Goal: Task Accomplishment & Management: Manage account settings

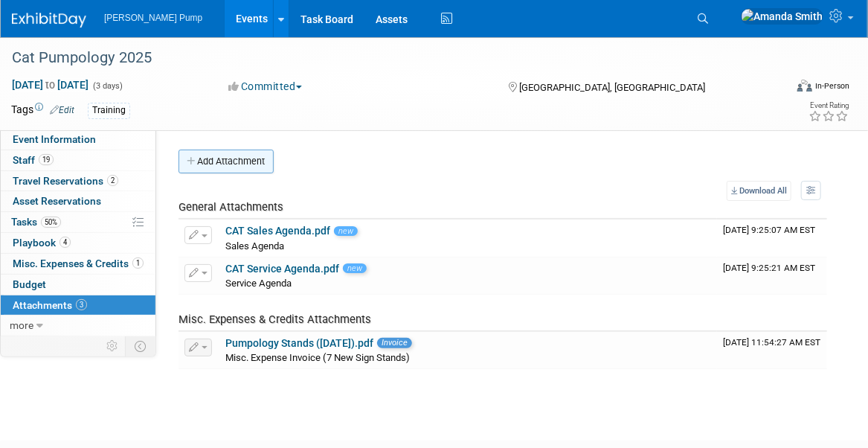
click at [241, 163] on button "Add Attachment" at bounding box center [225, 161] width 95 height 24
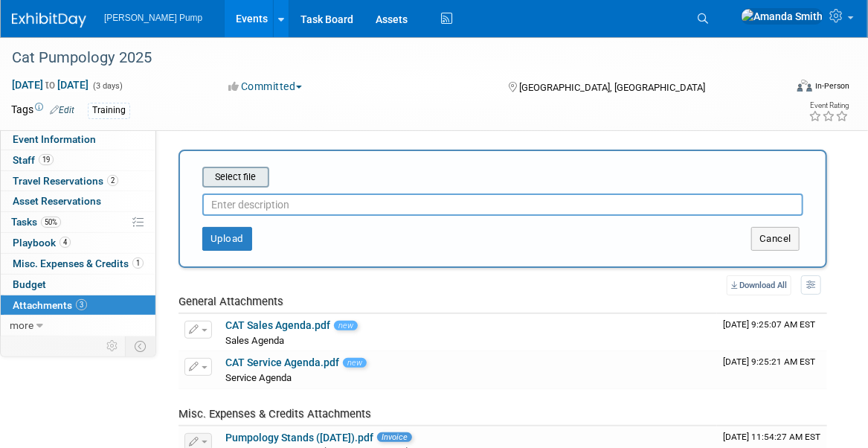
click at [241, 176] on input "file" at bounding box center [179, 177] width 177 height 18
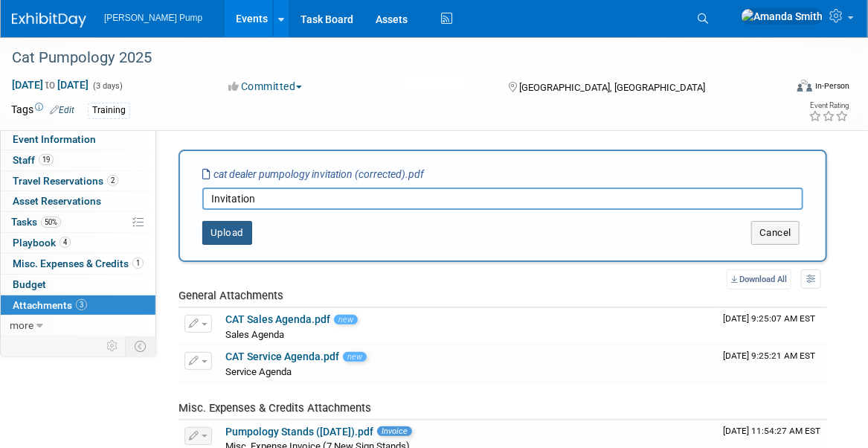
type input "Invitation"
click at [231, 231] on button "Upload" at bounding box center [227, 233] width 50 height 24
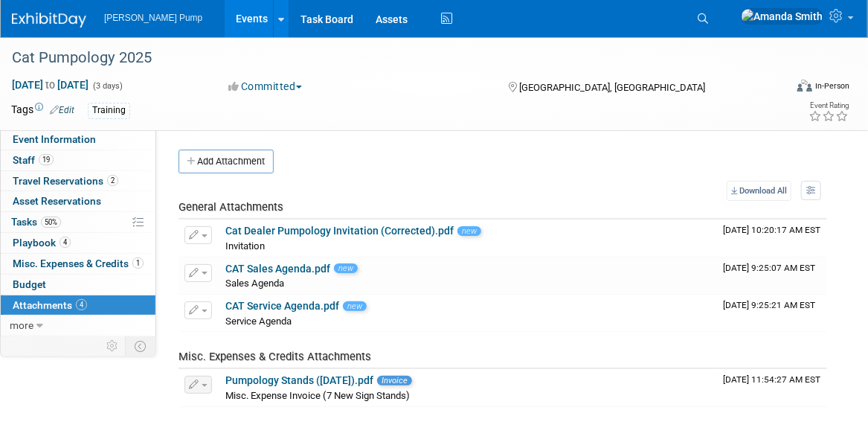
click at [409, 423] on div "Cat Pumpology 2025 [DATE] to [DATE] (3 days) [DATE] to [DATE] Committed Committ…" at bounding box center [434, 244] width 868 height 414
click at [42, 141] on span "Event Information" at bounding box center [54, 139] width 83 height 12
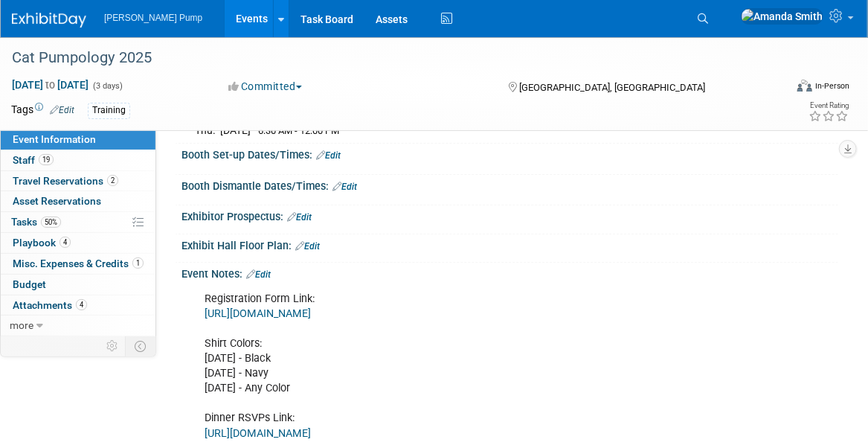
scroll to position [240, 0]
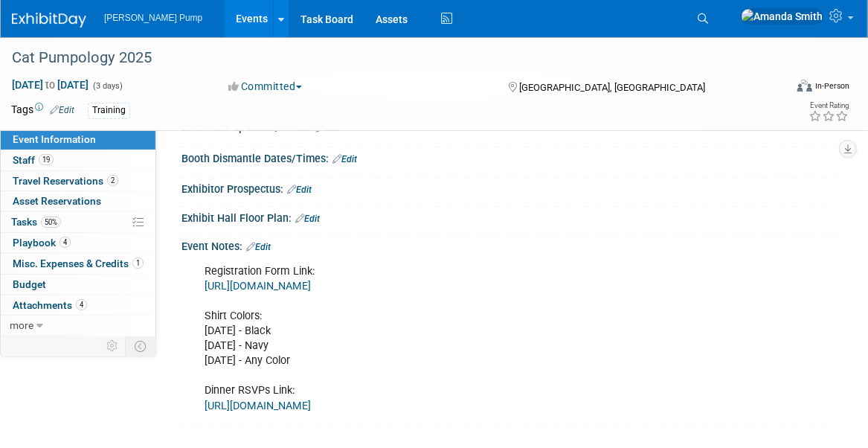
click at [268, 243] on link "Edit" at bounding box center [258, 247] width 25 height 10
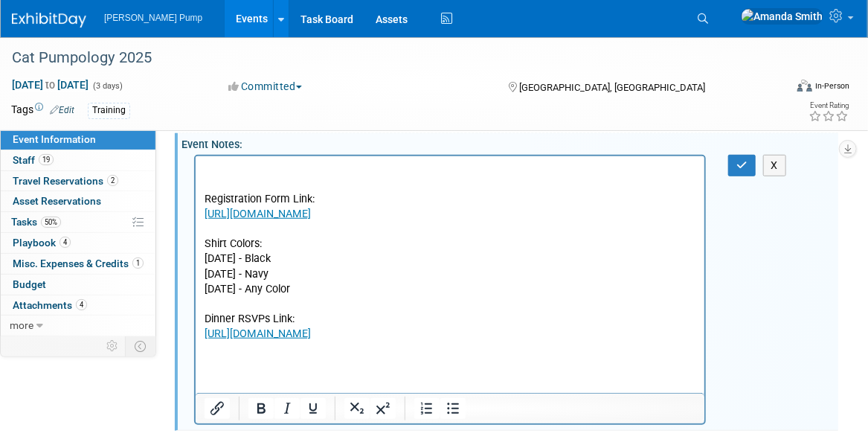
scroll to position [315, 0]
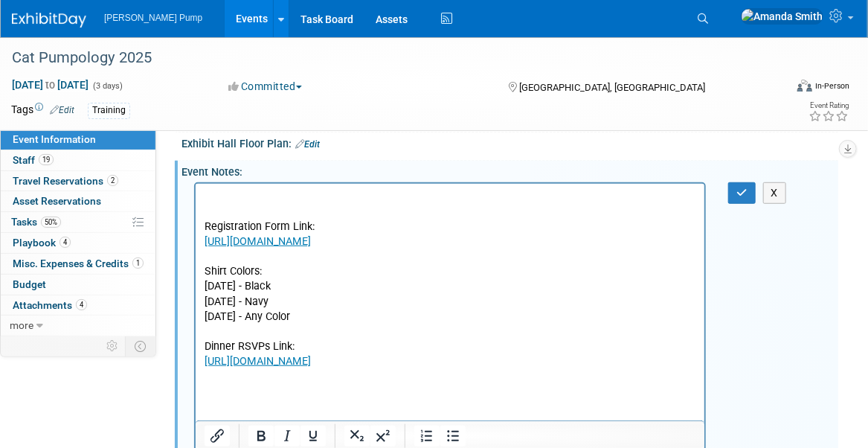
drag, startPoint x: 275, startPoint y: 261, endPoint x: 202, endPoint y: 224, distance: 82.5
click at [202, 224] on html "Registration Form Link: [URL][DOMAIN_NAME]﻿ Shirt Colors: [DATE] - Black [DATE]…" at bounding box center [449, 275] width 509 height 185
copy p "Registration Form Link: [URL][DOMAIN_NAME]﻿"
click at [215, 368] on html "Registration Form Link: [URL][DOMAIN_NAME] Shirt Colors: [DATE] - Black [DATE] …" at bounding box center [449, 275] width 509 height 185
click at [394, 368] on html "Registration Form Link: [URL][DOMAIN_NAME] Shirt Colors: [DATE] - Black [DATE] …" at bounding box center [449, 275] width 509 height 185
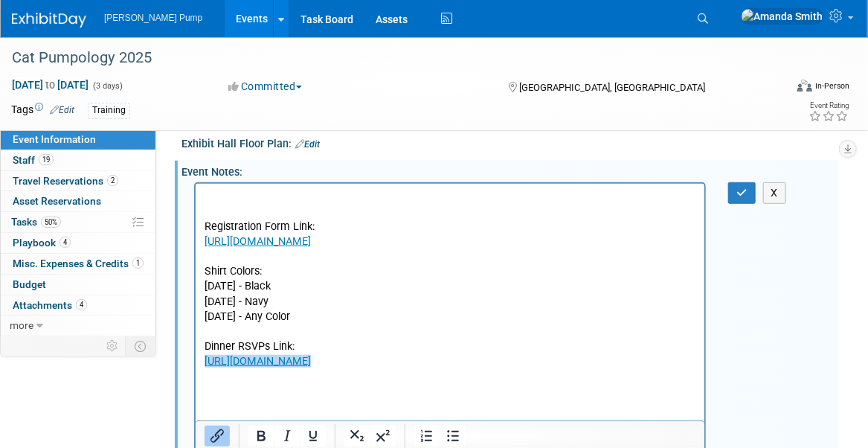
click at [438, 368] on html "Registration Form Link: [URL][DOMAIN_NAME] Shirt Colors: [DATE] - Black [DATE] …" at bounding box center [449, 275] width 509 height 185
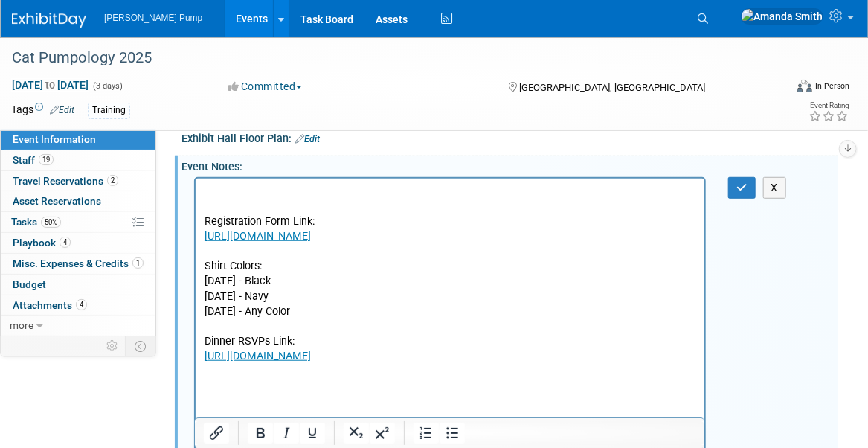
scroll to position [349, 0]
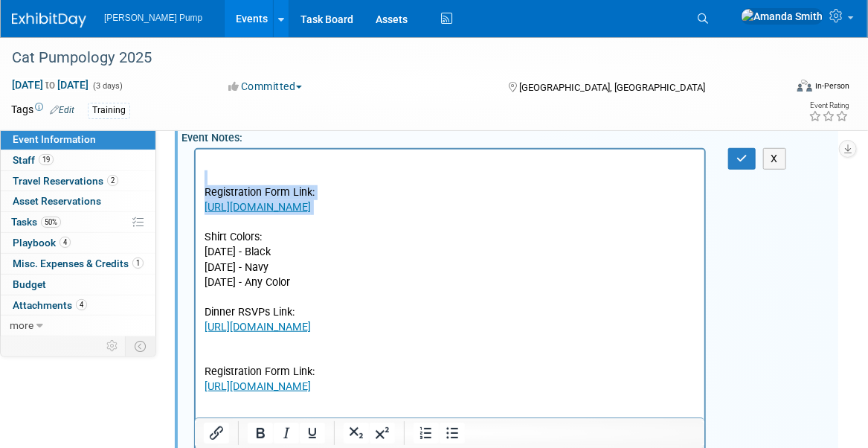
drag, startPoint x: 283, startPoint y: 236, endPoint x: 194, endPoint y: 172, distance: 109.8
click at [195, 172] on html "Registration Form Link: [URL][DOMAIN_NAME] Shirt Colors: [DATE] - Black [DATE] …" at bounding box center [449, 271] width 509 height 245
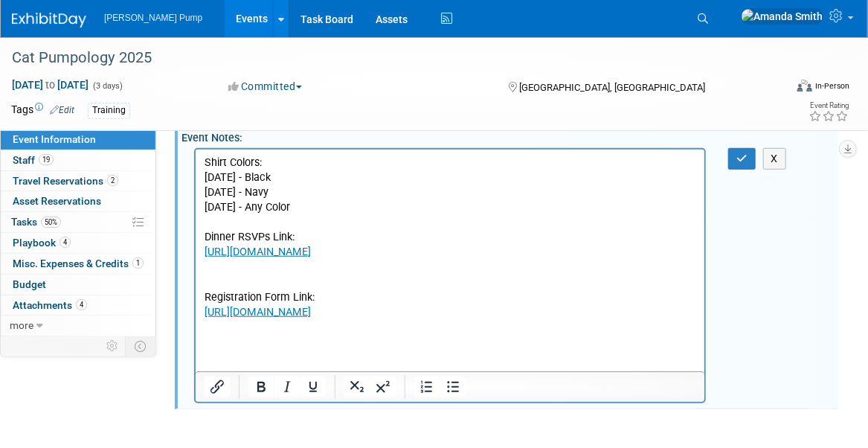
click at [204, 288] on p "Rich Text Area. Press ALT-0 for help." at bounding box center [450, 281] width 492 height 15
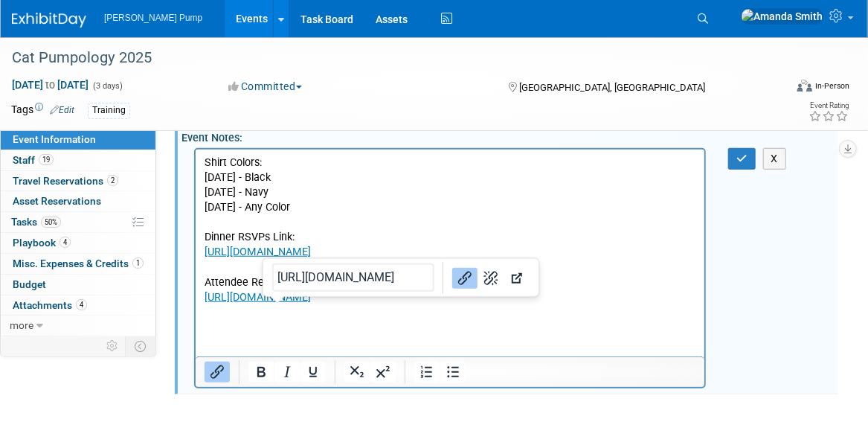
click at [335, 304] on html "Shirt Colors: [DATE] - Black [DATE] - Navy [DATE] - Any Color Dinner RSVPs Link…" at bounding box center [449, 226] width 509 height 155
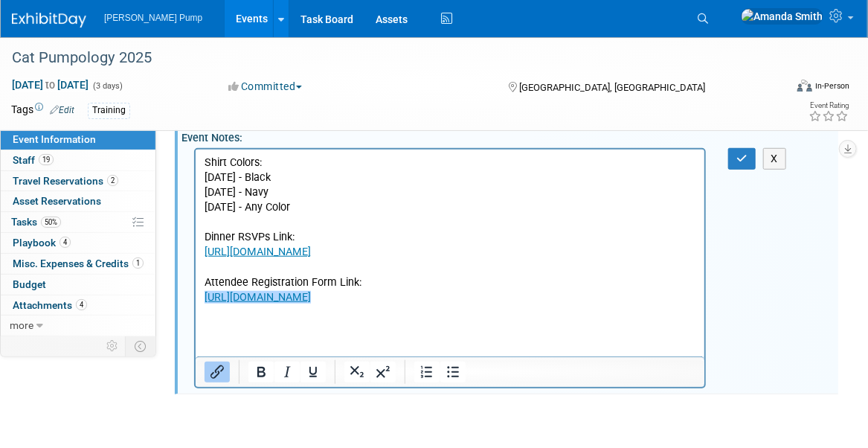
click at [335, 304] on html "Shirt Colors: [DATE] - Black [DATE] - Navy [DATE] - Any Color Dinner RSVPs Link…" at bounding box center [449, 226] width 509 height 155
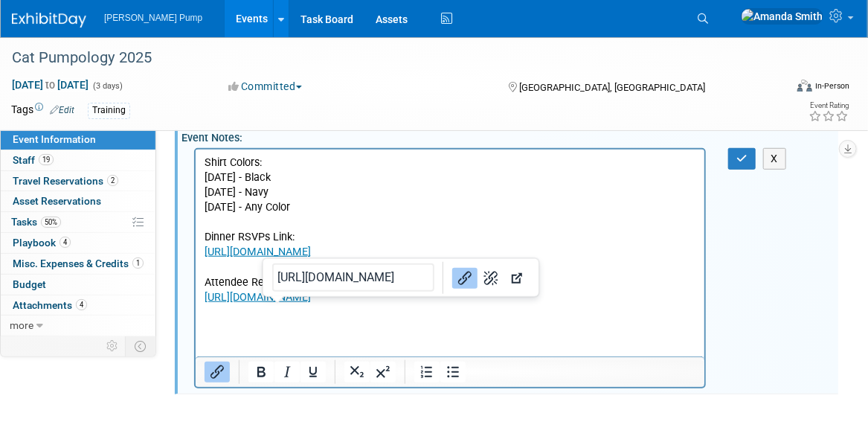
click at [499, 225] on p "Shirt Colors: [DATE] - Black [DATE] - Navy [DATE] - Any Color Dinner RSVPs Link…" at bounding box center [450, 207] width 492 height 105
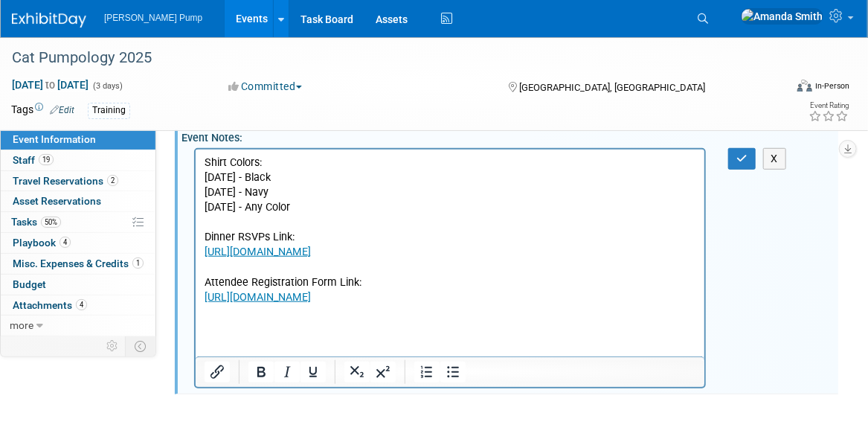
scroll to position [274, 0]
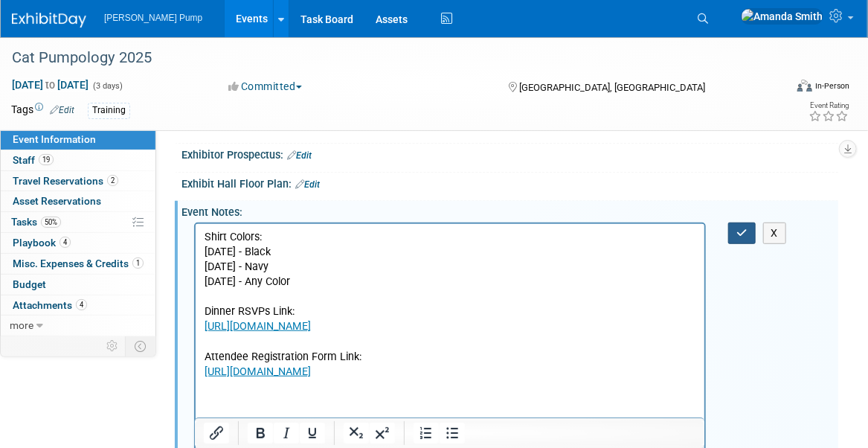
click at [747, 228] on icon "button" at bounding box center [741, 233] width 11 height 10
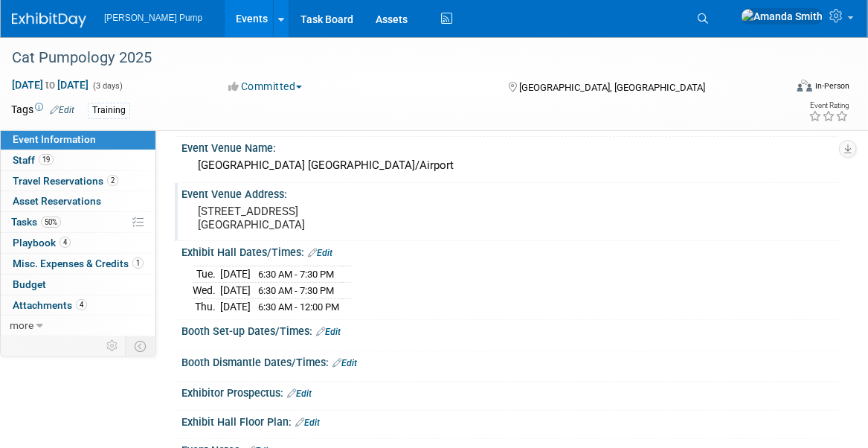
scroll to position [0, 0]
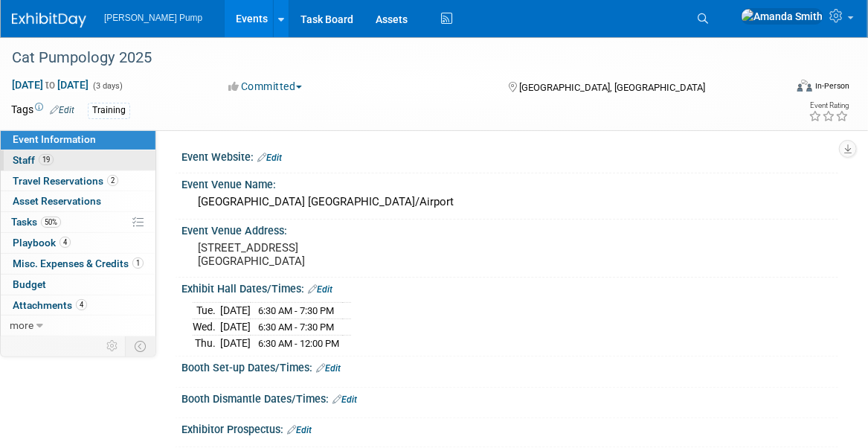
click at [22, 162] on span "Staff 19" at bounding box center [33, 160] width 41 height 12
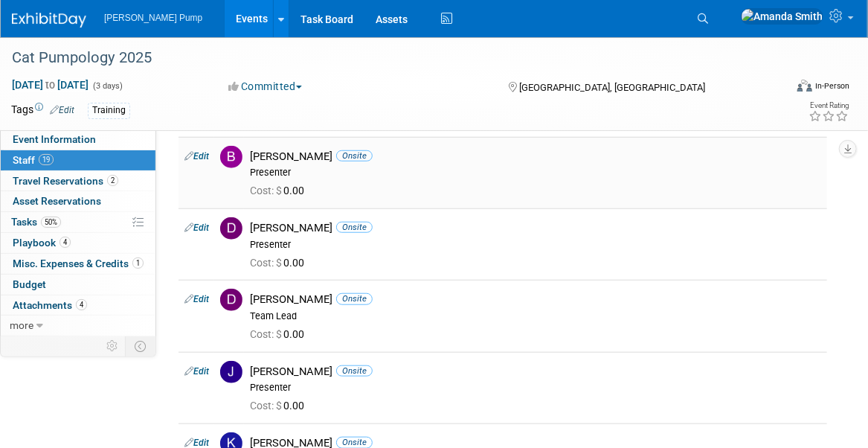
scroll to position [149, 0]
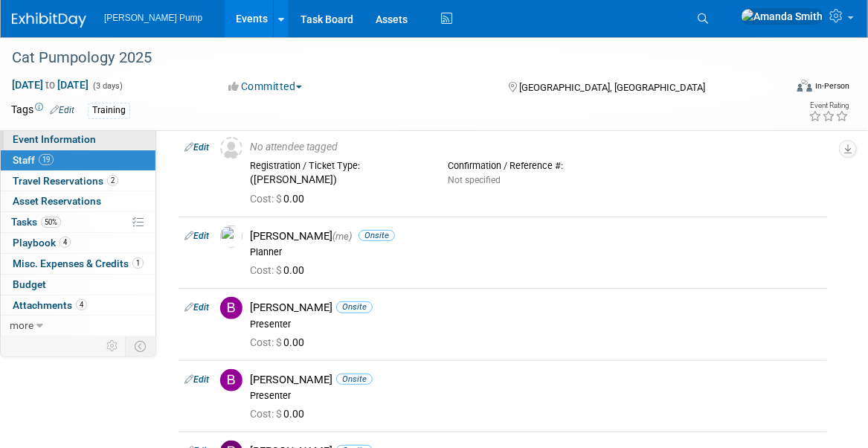
click at [28, 140] on span "Event Information" at bounding box center [54, 139] width 83 height 12
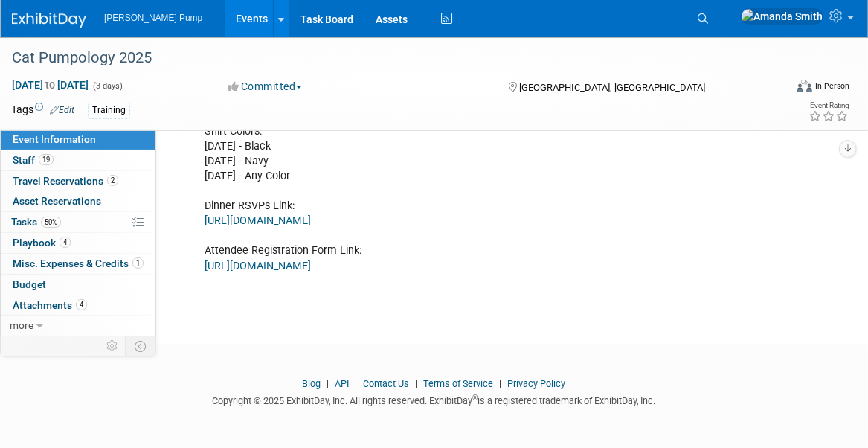
scroll to position [389, 0]
drag, startPoint x: 423, startPoint y: 206, endPoint x: 199, endPoint y: 197, distance: 224.0
click at [199, 197] on div "Shirt Colors: [DATE] - Black [DATE] - Navy [DATE] - Any Color Dinner RSVPs Link…" at bounding box center [450, 199] width 512 height 164
copy div "Dinner RSVPs Link: [URL][DOMAIN_NAME]"
click at [520, 197] on div "Shirt Colors: [DATE] - Black [DATE] - Navy [DATE] - Any Color Dinner RSVPs Link…" at bounding box center [450, 199] width 512 height 164
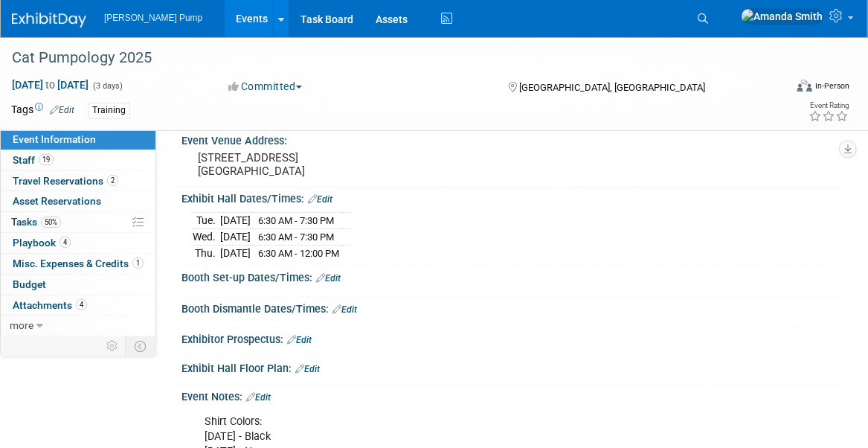
scroll to position [0, 0]
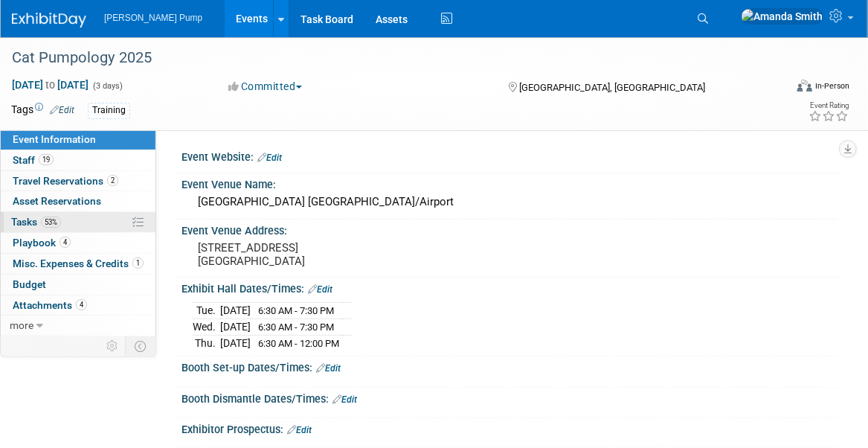
click at [30, 219] on span "Tasks 53%" at bounding box center [36, 222] width 50 height 12
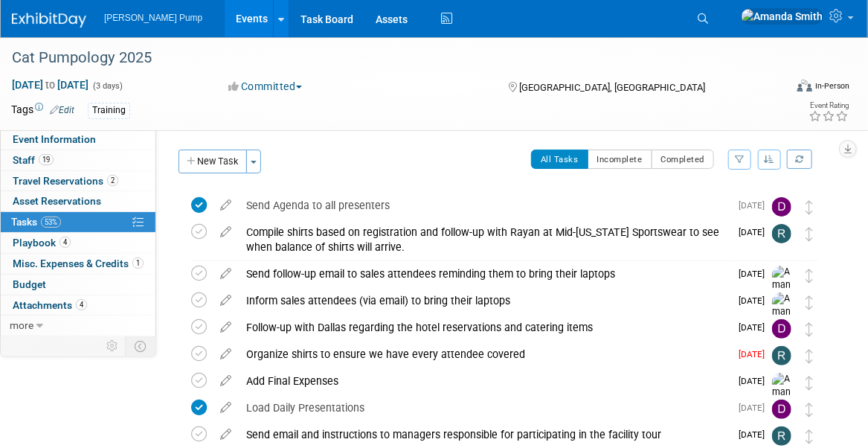
click at [763, 164] on button "button" at bounding box center [770, 159] width 24 height 20
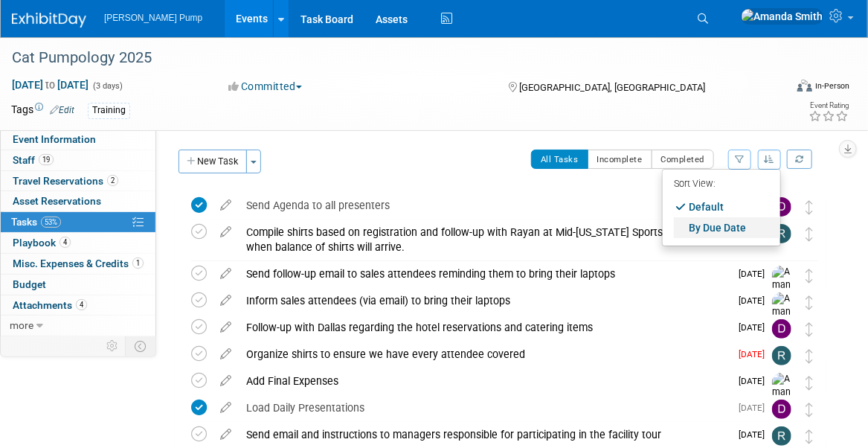
click at [744, 219] on link "By Due Date" at bounding box center [727, 227] width 106 height 21
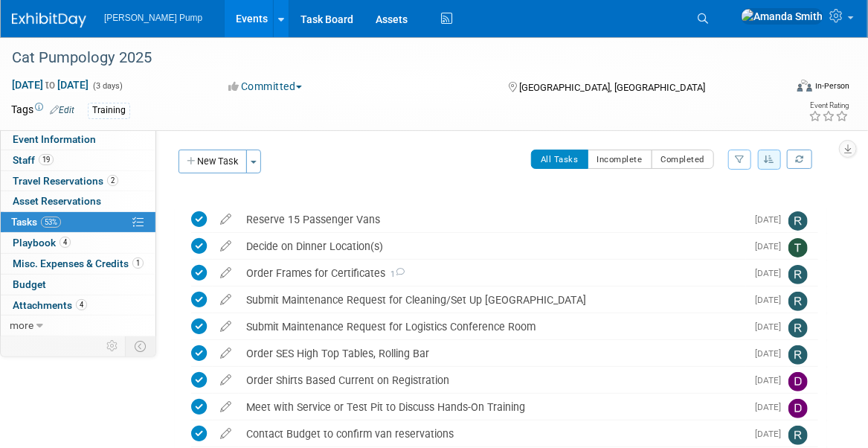
click at [744, 158] on icon "button" at bounding box center [740, 159] width 10 height 9
click at [698, 205] on select "-- Select Assignee -- All unassigned tasks Assigned to me [PERSON_NAME] [PERSON…" at bounding box center [677, 206] width 123 height 21
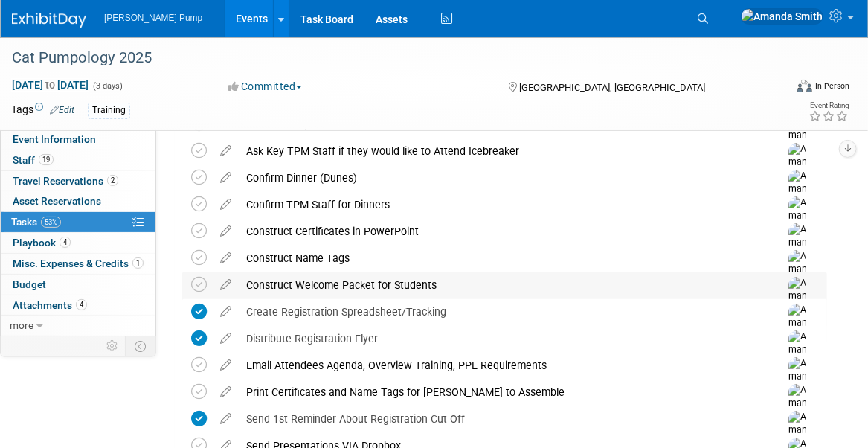
scroll to position [223, 0]
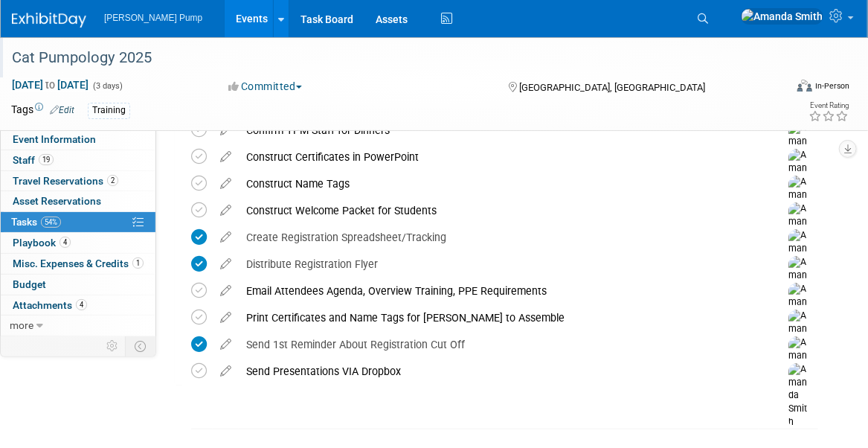
click at [386, 63] on div "Cat Pumpology 2025" at bounding box center [387, 58] width 761 height 27
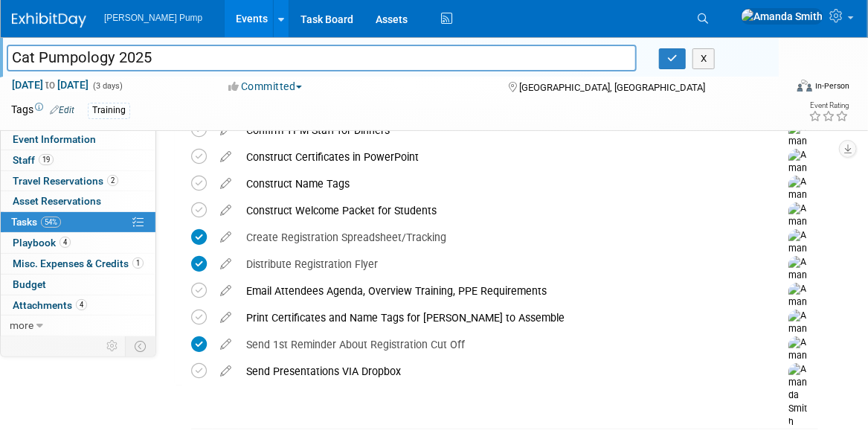
click at [550, 16] on div "[PERSON_NAME] Pump Events Add Event Bulk Upload Events Shareable Event Boards R…" at bounding box center [424, 18] width 825 height 37
click at [717, 52] on div "X" at bounding box center [713, 58] width 108 height 21
click at [704, 57] on button "X" at bounding box center [703, 58] width 23 height 21
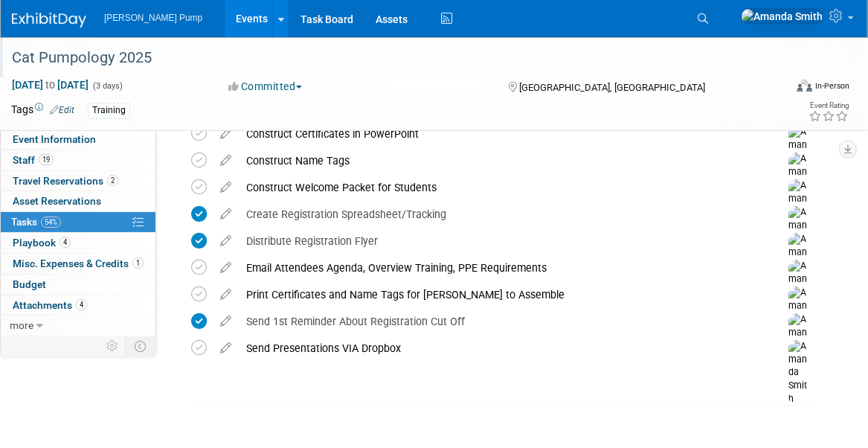
scroll to position [250, 0]
